Goal: Task Accomplishment & Management: Use online tool/utility

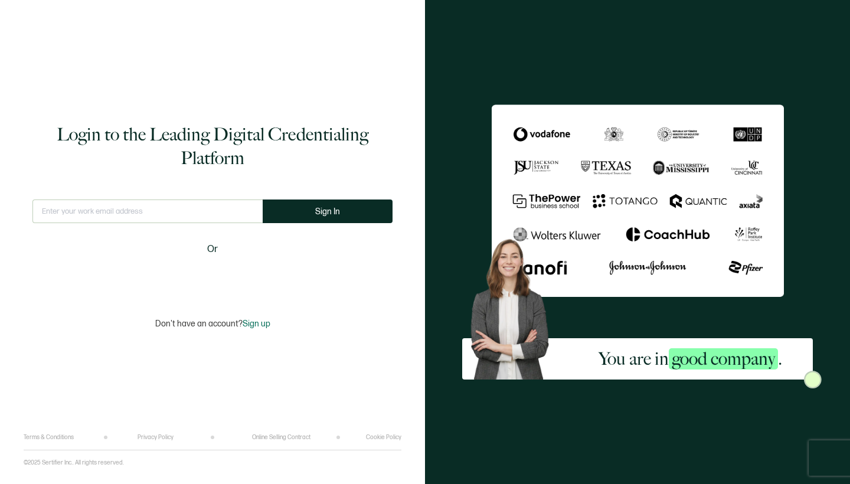
click at [137, 213] on input "text" at bounding box center [147, 211] width 230 height 24
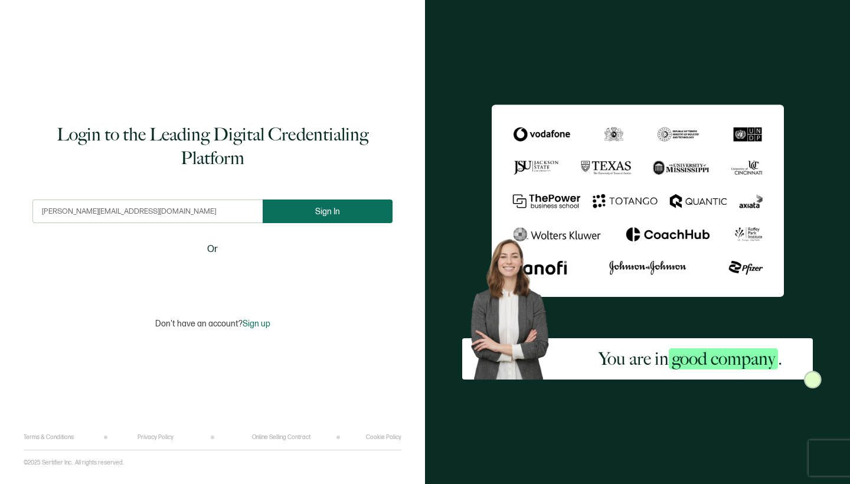
type input "[PERSON_NAME][EMAIL_ADDRESS][DOMAIN_NAME]"
click at [296, 209] on button "Sign In" at bounding box center [328, 211] width 130 height 24
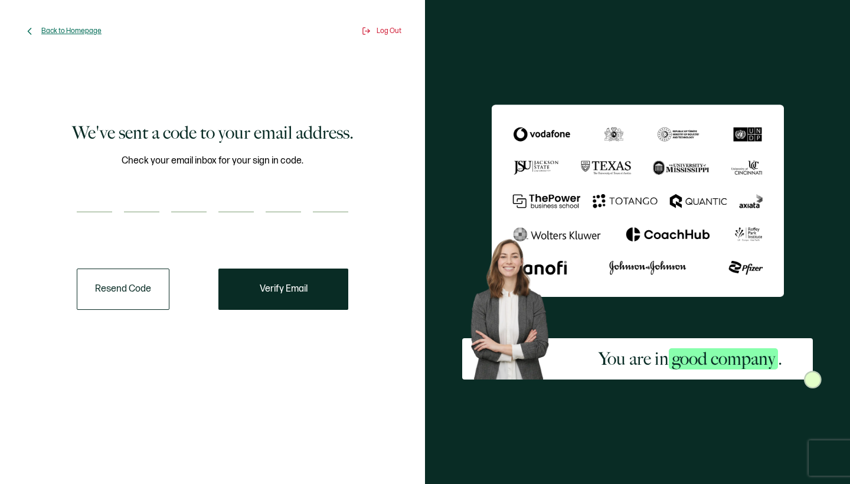
click at [70, 29] on span "Back to Homepage" at bounding box center [71, 31] width 60 height 9
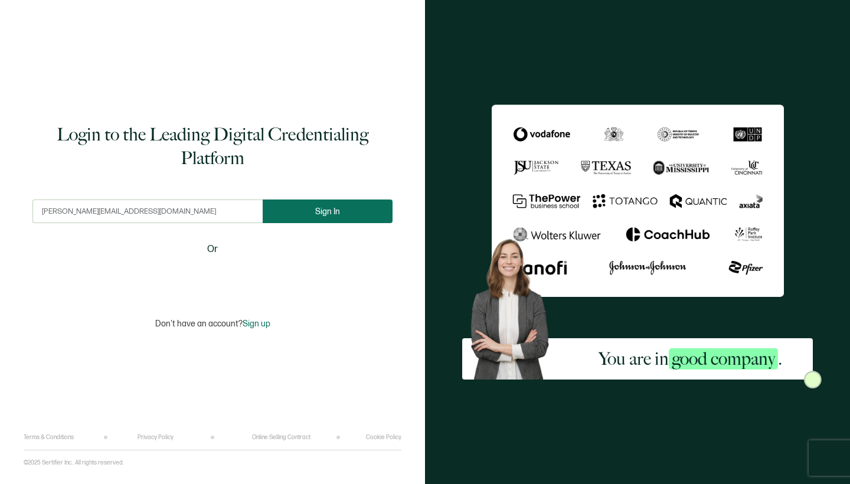
type input "[PERSON_NAME][EMAIL_ADDRESS][DOMAIN_NAME]"
click at [320, 212] on span "Sign In" at bounding box center [327, 211] width 25 height 9
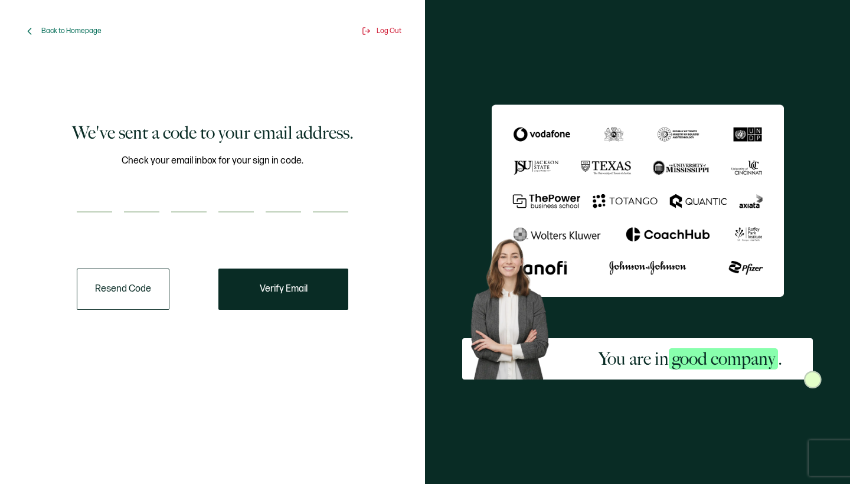
click at [97, 194] on input "number" at bounding box center [94, 201] width 35 height 24
type input "9"
type input "0"
type input "8"
type input "4"
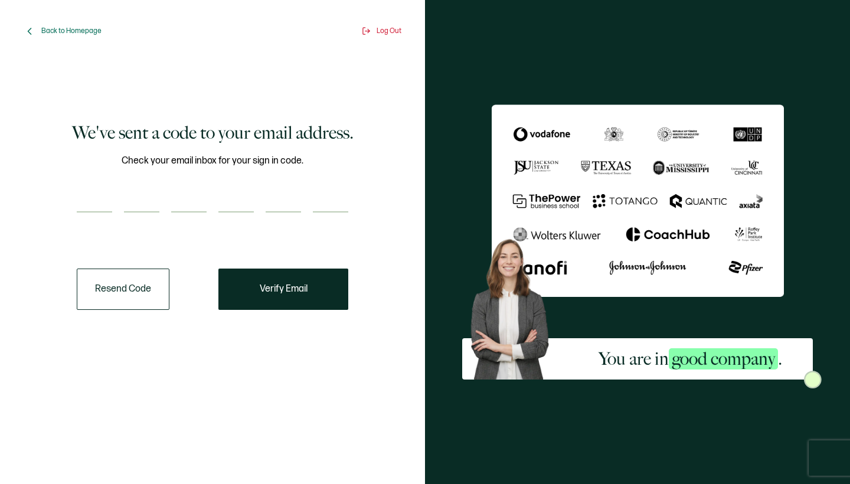
type input "4"
type input "2"
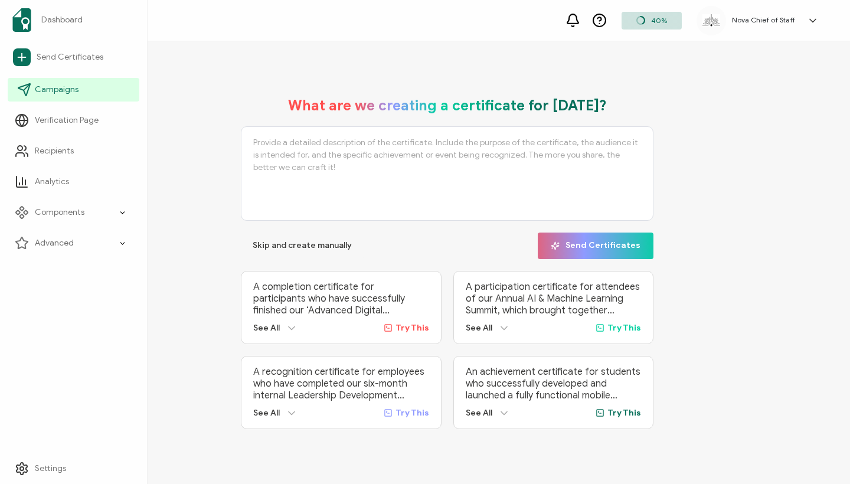
click at [50, 86] on span "Campaigns" at bounding box center [57, 90] width 44 height 12
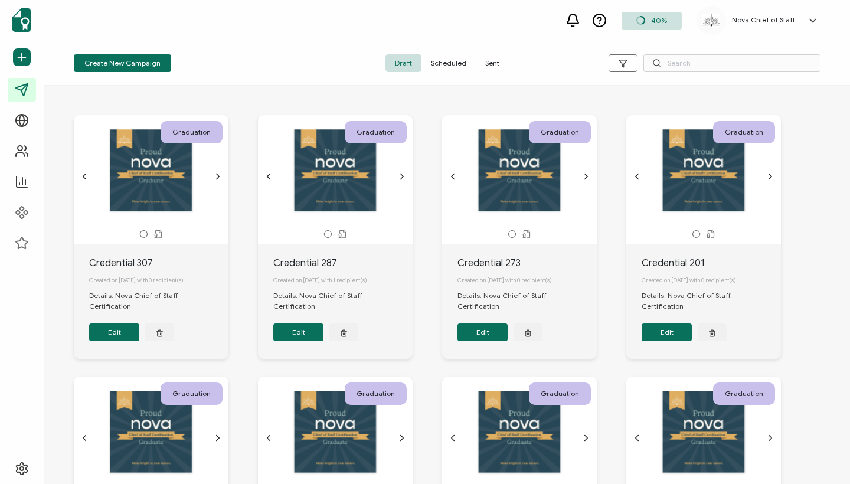
click at [487, 63] on span "Sent" at bounding box center [491, 63] width 33 height 18
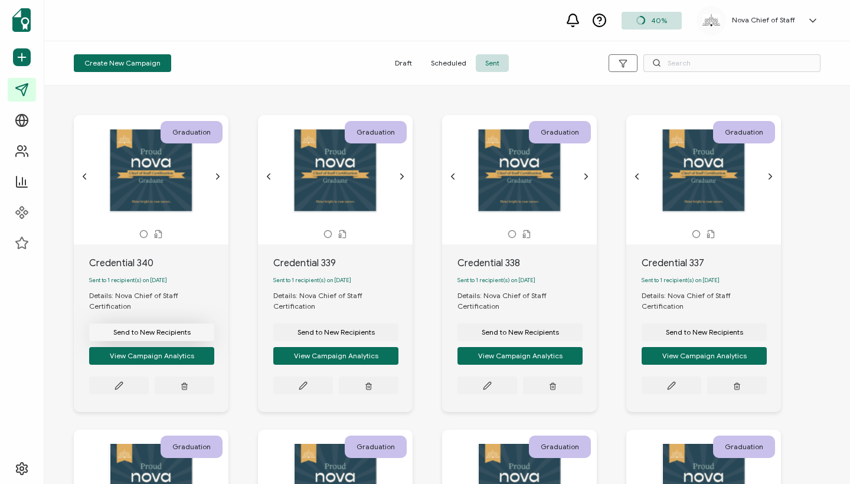
click at [185, 329] on span "Send to New Recipients" at bounding box center [151, 332] width 77 height 7
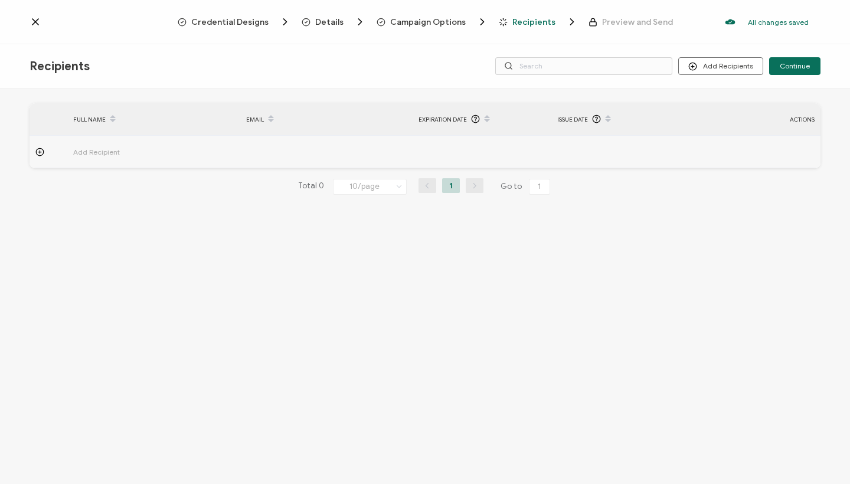
click at [103, 149] on span "Add Recipient" at bounding box center [129, 152] width 112 height 14
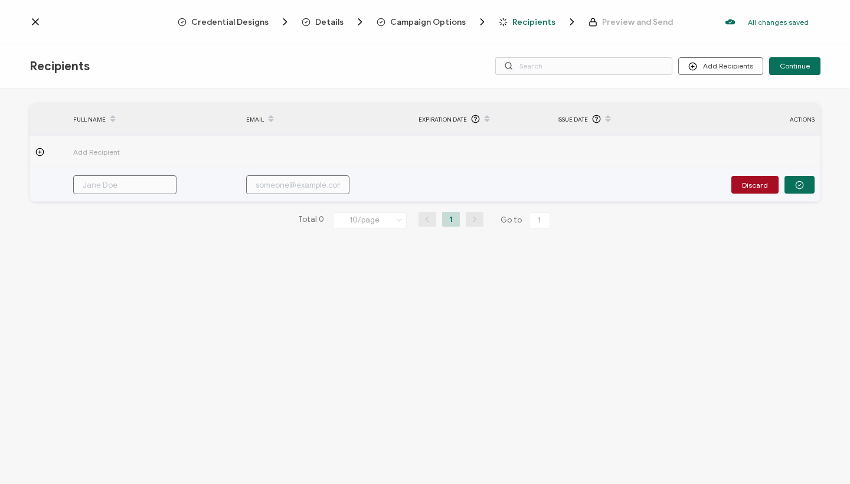
click at [107, 185] on input "text" at bounding box center [124, 184] width 103 height 19
paste input "Cara [PERSON_NAME]"
type input "Cara [PERSON_NAME]"
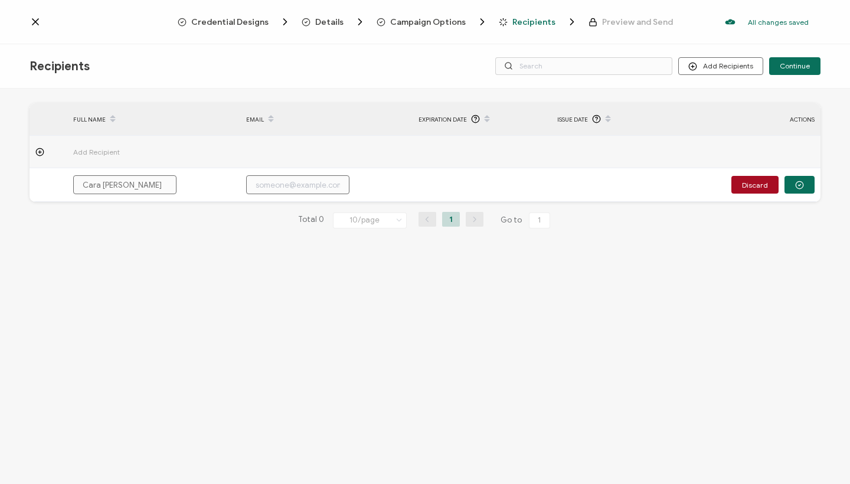
type input "Cara [PERSON_NAME]"
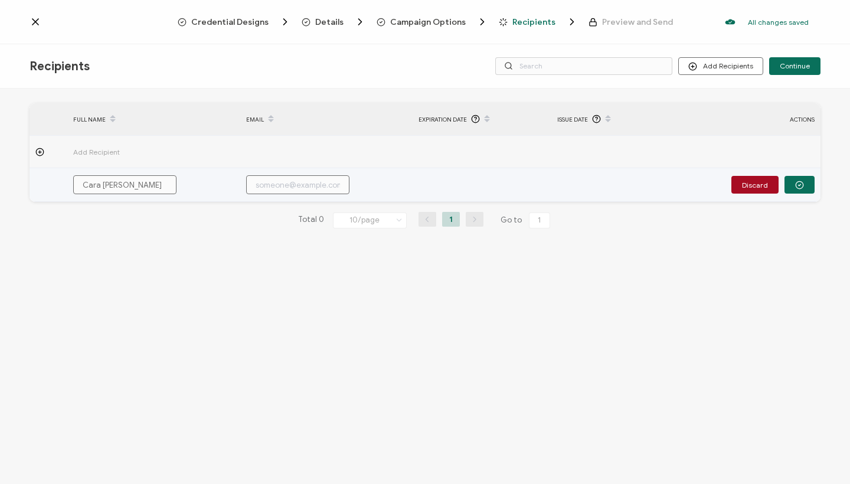
click at [293, 183] on input "text" at bounding box center [297, 184] width 103 height 19
paste input "[EMAIL_ADDRESS][DOMAIN_NAME]"
type input "[EMAIL_ADDRESS][DOMAIN_NAME]"
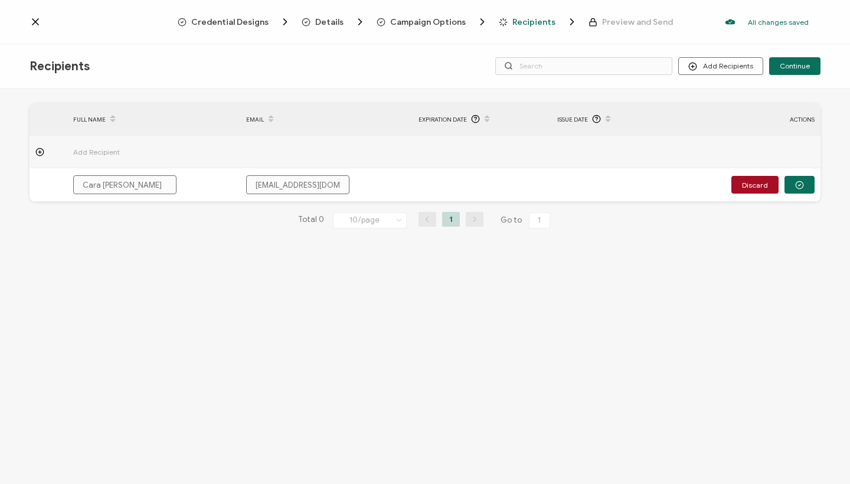
type input "[EMAIL_ADDRESS][DOMAIN_NAME]"
click at [525, 326] on div "FULL NAME EMAIL Expiration Date Issue Date ACTIONS Add Recipient [PERSON_NAME] …" at bounding box center [425, 287] width 850 height 398
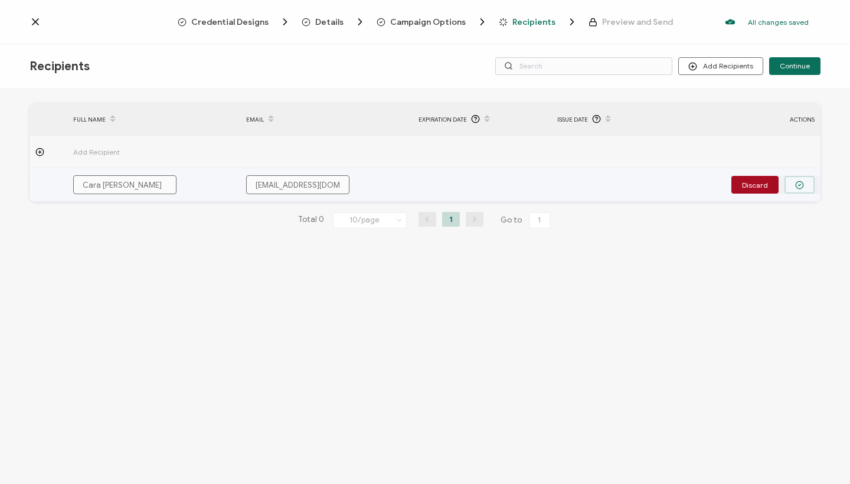
click at [807, 190] on button "button" at bounding box center [799, 185] width 30 height 18
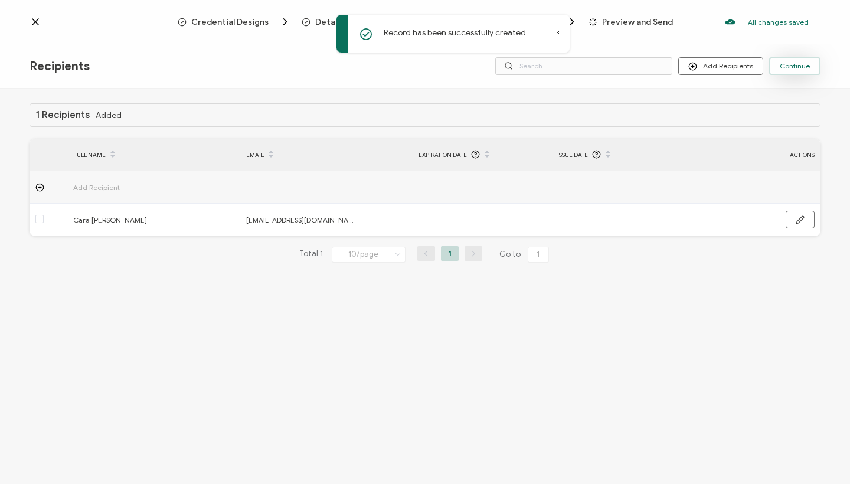
click at [809, 61] on button "Continue" at bounding box center [794, 66] width 51 height 18
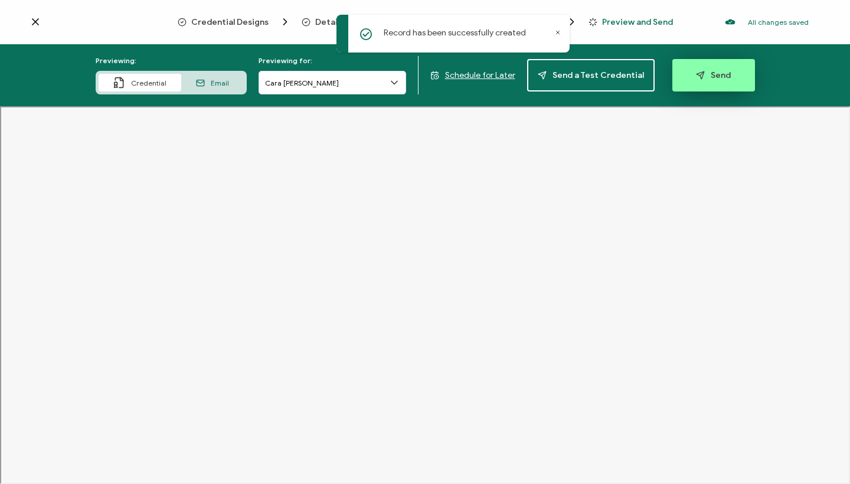
click at [708, 80] on span "Send" at bounding box center [713, 75] width 35 height 9
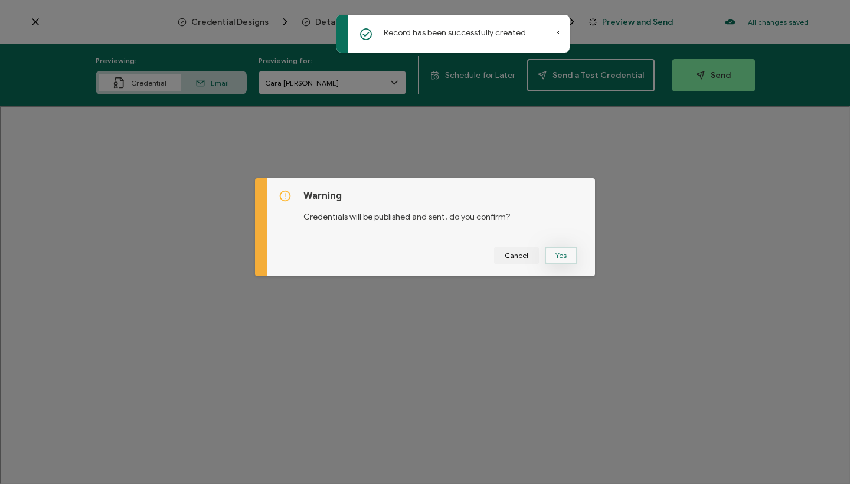
click at [555, 254] on button "Yes" at bounding box center [561, 256] width 32 height 18
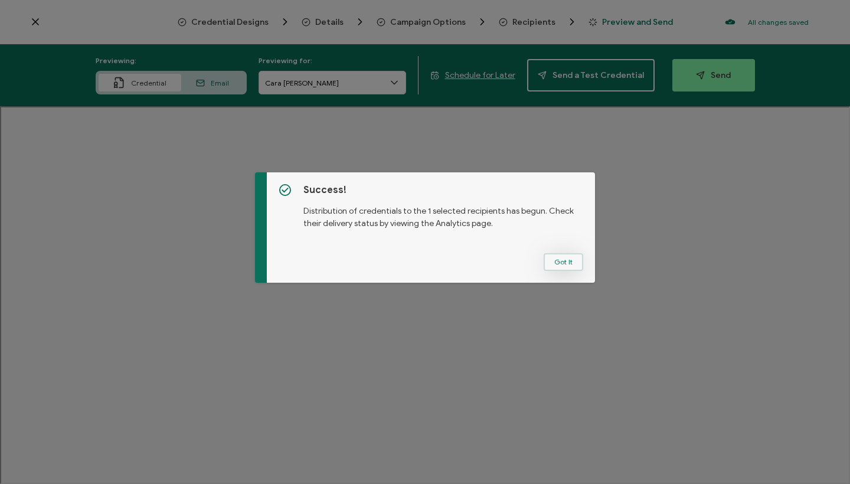
click at [560, 259] on button "Got It" at bounding box center [563, 262] width 40 height 18
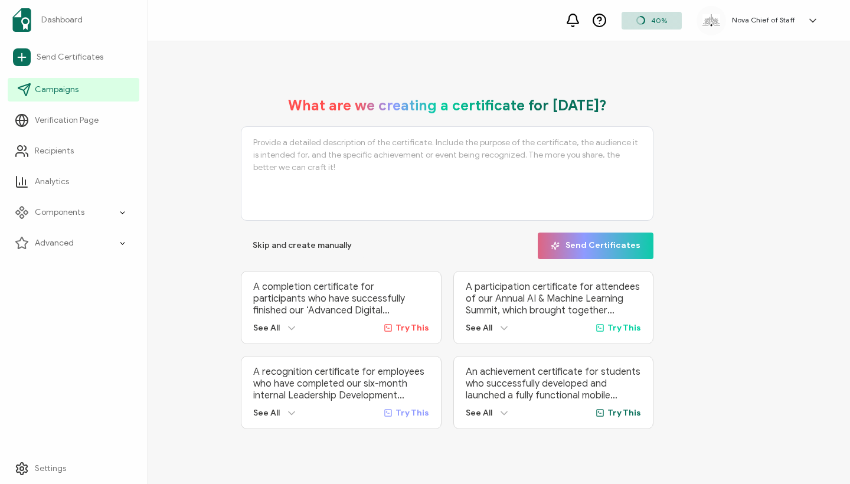
click at [63, 90] on span "Campaigns" at bounding box center [57, 90] width 44 height 12
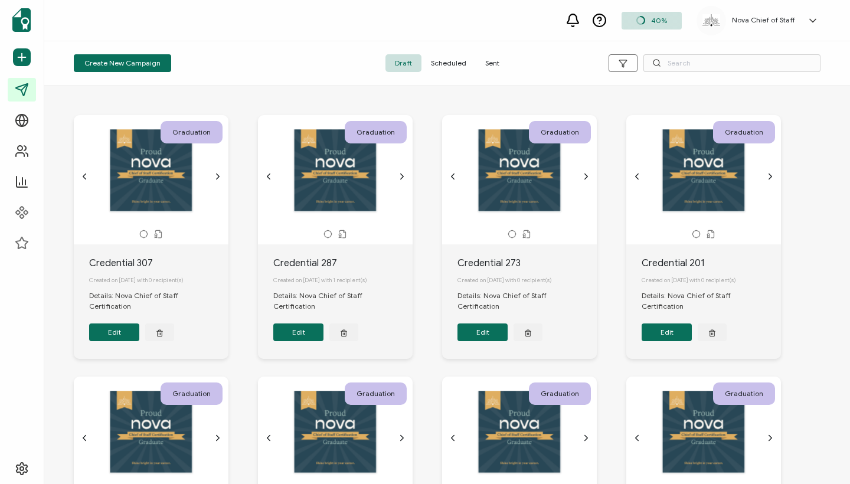
click at [496, 65] on span "Sent" at bounding box center [491, 63] width 33 height 18
